Goal: Find specific page/section: Find specific page/section

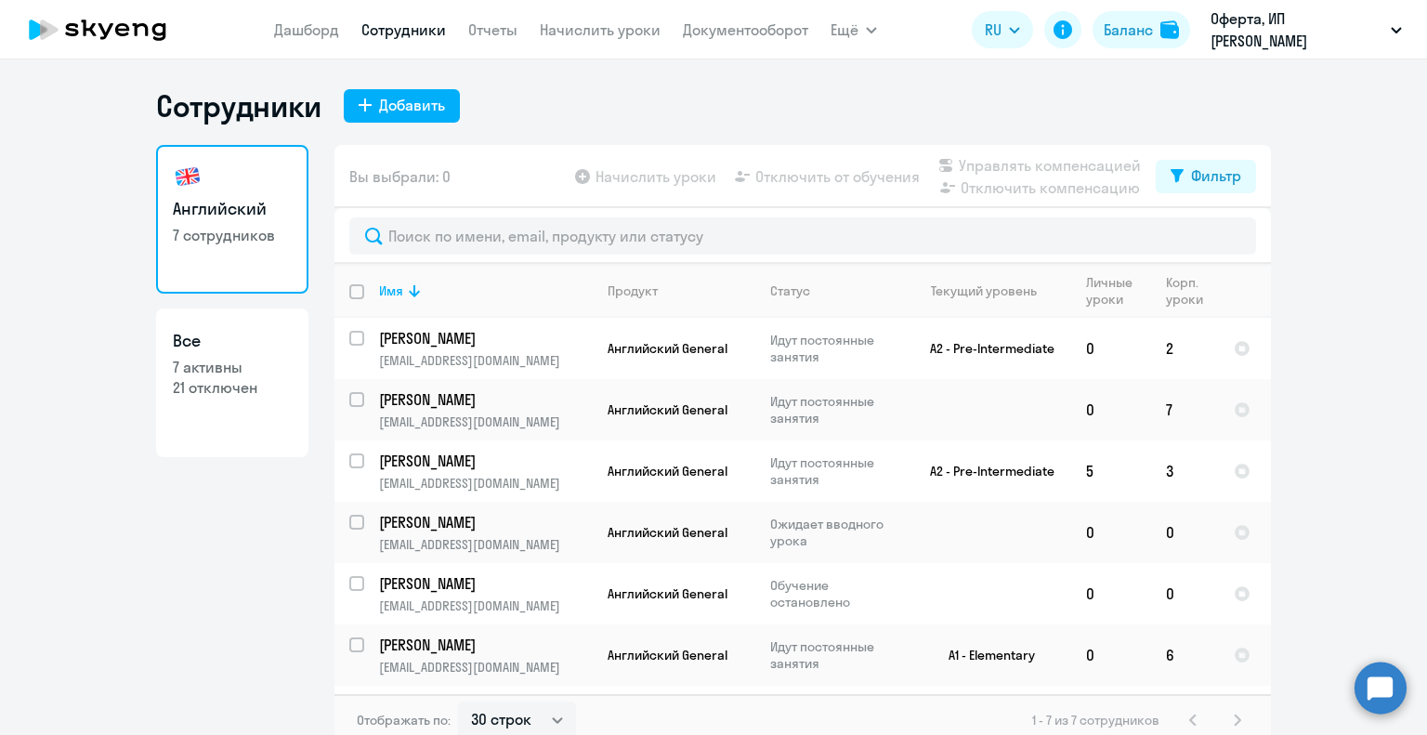
select select "30"
click at [431, 295] on div "Имя" at bounding box center [485, 290] width 213 height 17
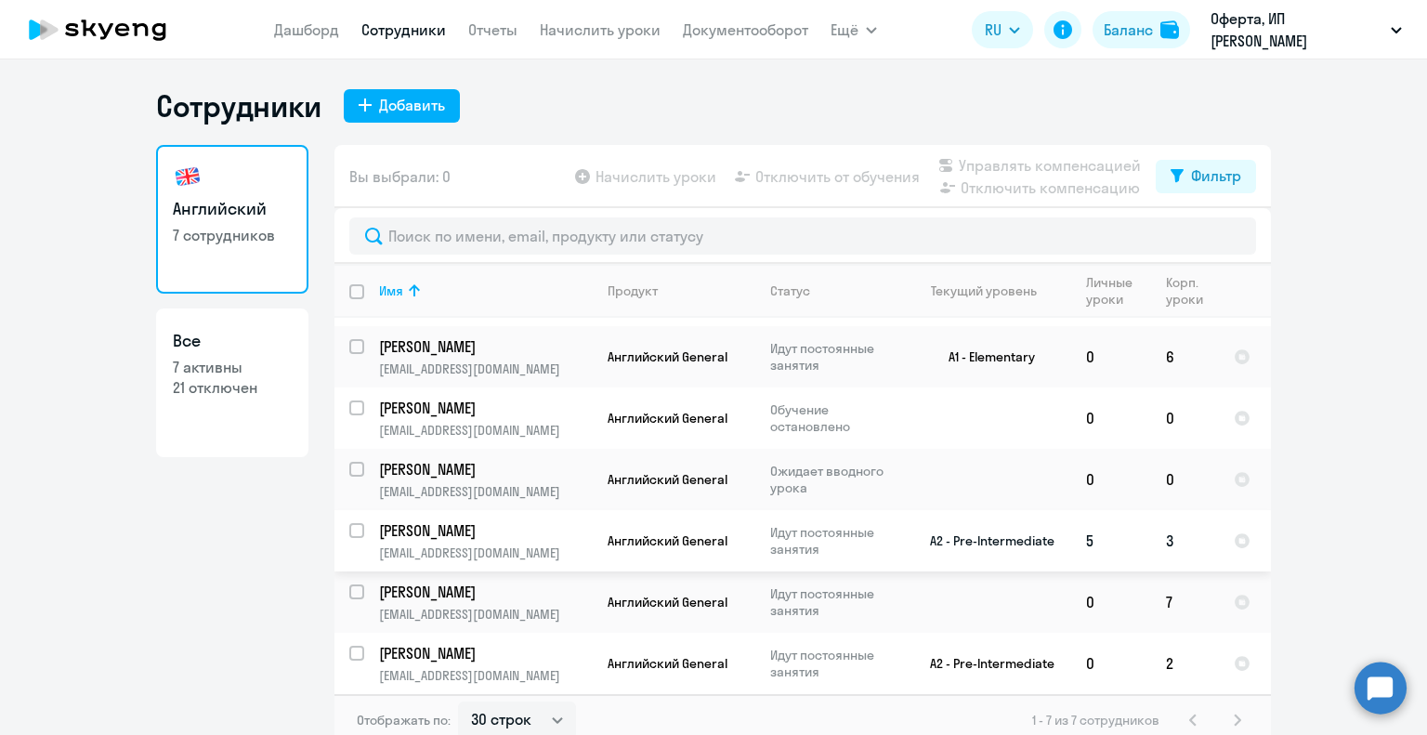
scroll to position [11, 0]
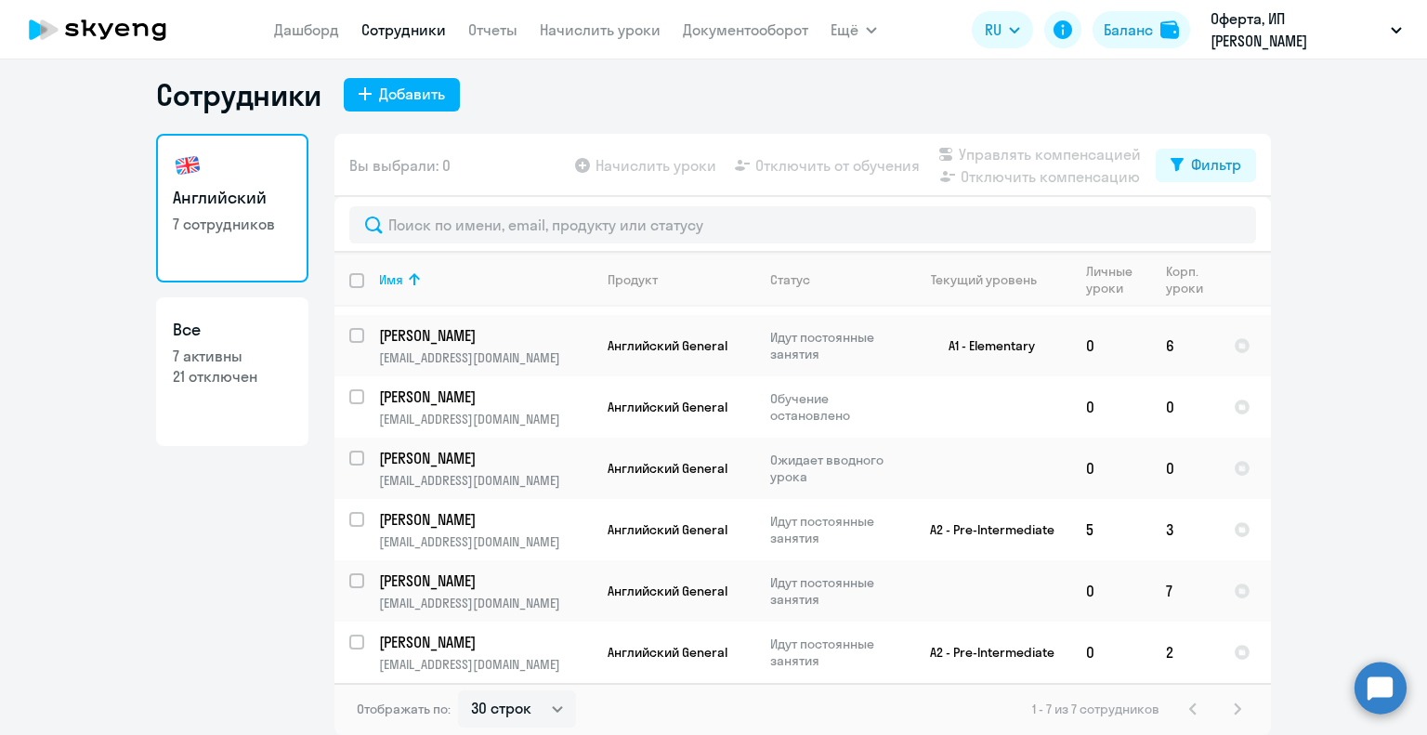
click at [182, 376] on p "21 отключен" at bounding box center [232, 376] width 119 height 20
select select "30"
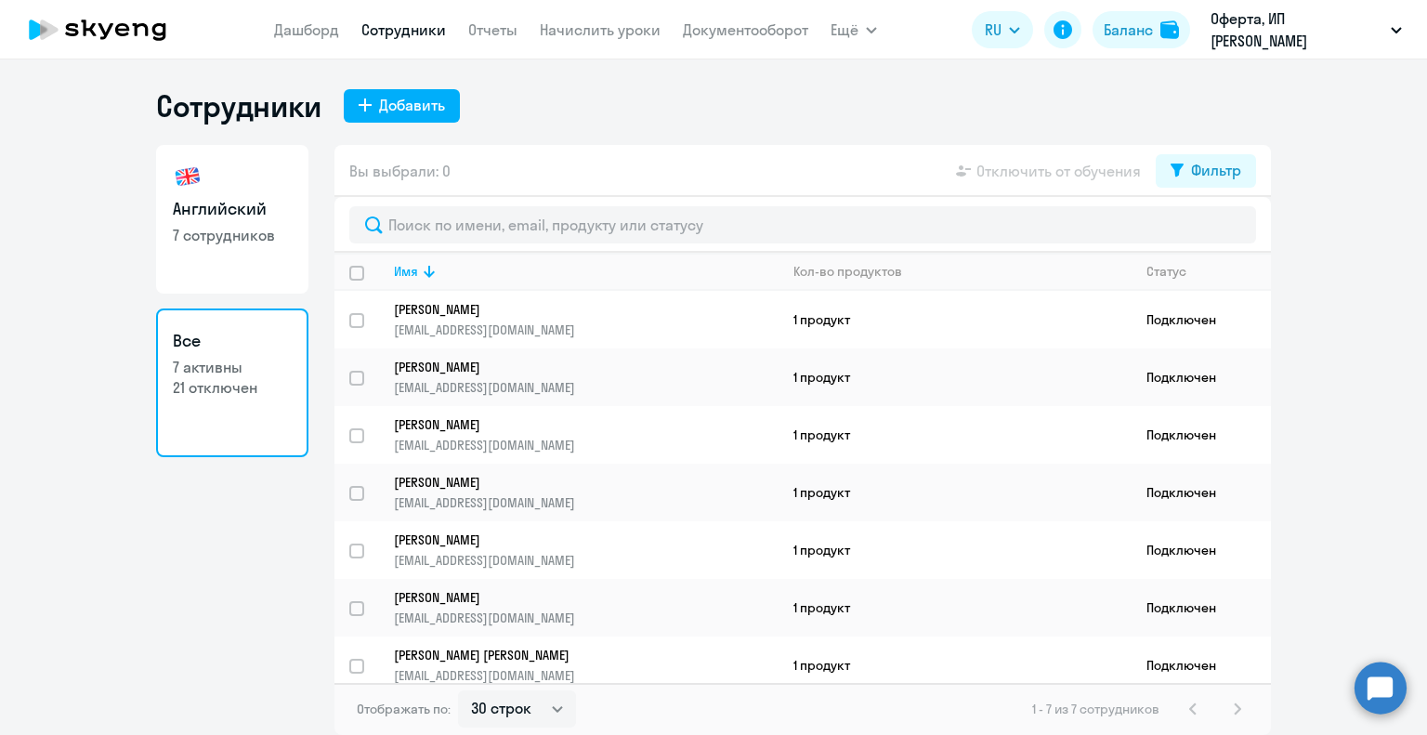
click at [248, 237] on p "7 сотрудников" at bounding box center [232, 235] width 119 height 20
select select "30"
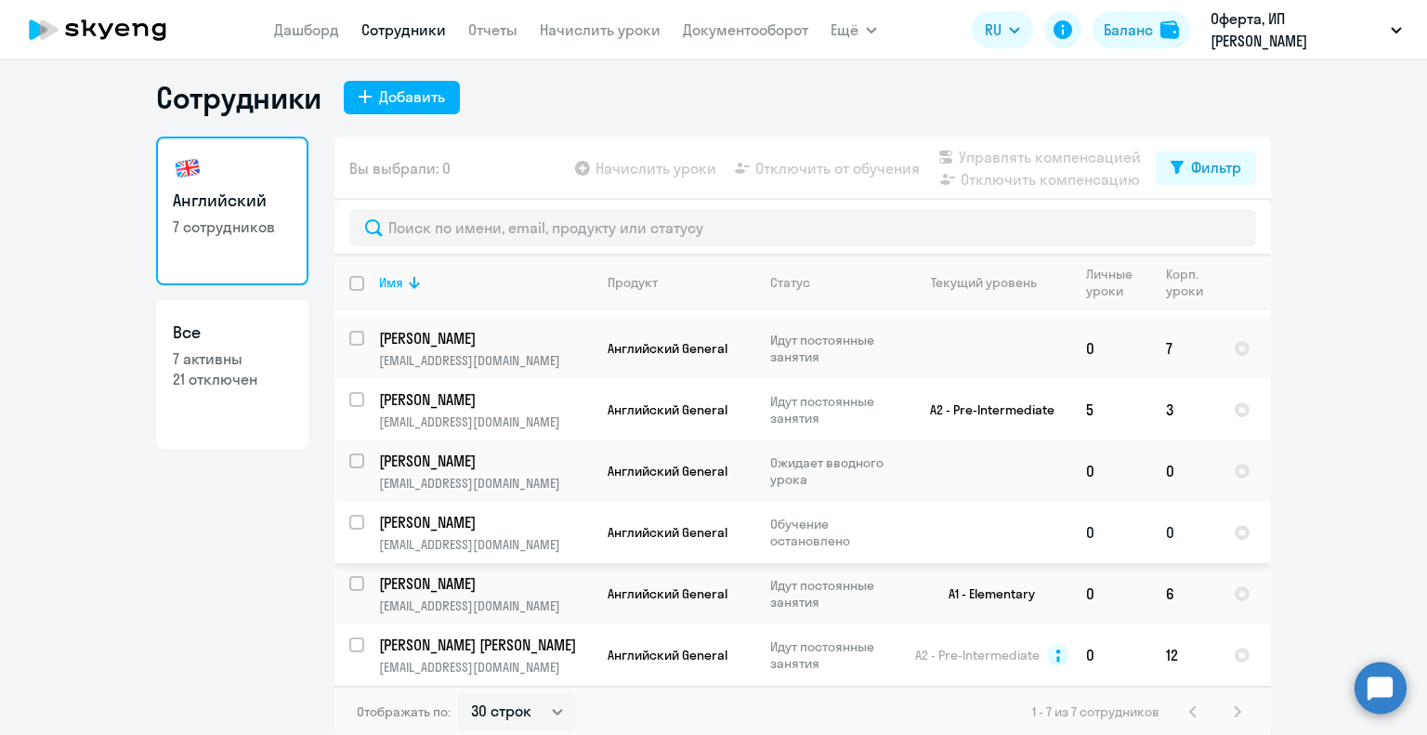
scroll to position [11, 0]
